Goal: Transaction & Acquisition: Purchase product/service

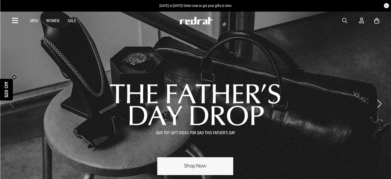
click at [347, 22] on span "button" at bounding box center [345, 21] width 5 height 6
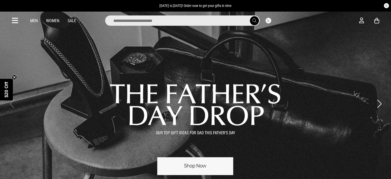
click at [159, 21] on input "search" at bounding box center [182, 20] width 155 height 10
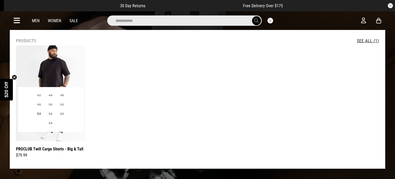
type input "**********"
click at [49, 72] on img at bounding box center [50, 93] width 69 height 96
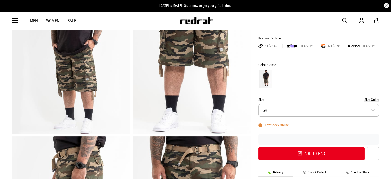
scroll to position [77, 0]
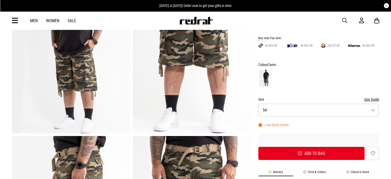
click at [374, 110] on button "Size 54" at bounding box center [319, 110] width 121 height 13
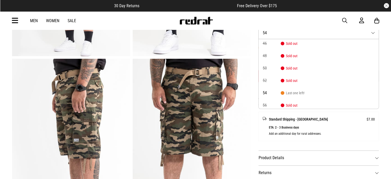
scroll to position [51, 0]
